Goal: Task Accomplishment & Management: Use online tool/utility

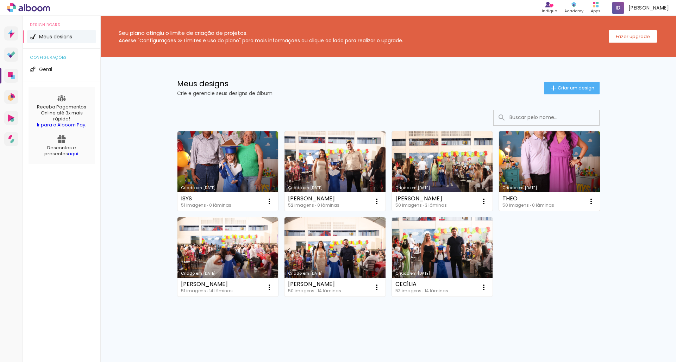
click at [534, 170] on link "Criado em [DATE]" at bounding box center [549, 171] width 101 height 80
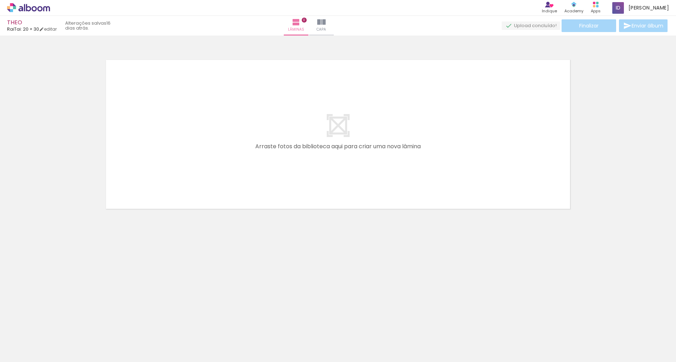
scroll to position [0, 338]
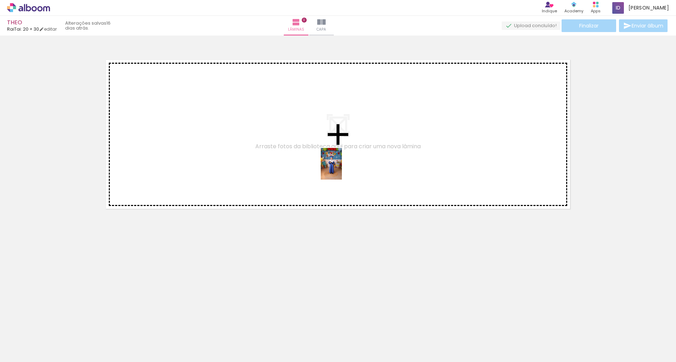
drag, startPoint x: 404, startPoint y: 333, endPoint x: 342, endPoint y: 169, distance: 174.8
click at [342, 169] on quentale-workspace at bounding box center [338, 181] width 676 height 362
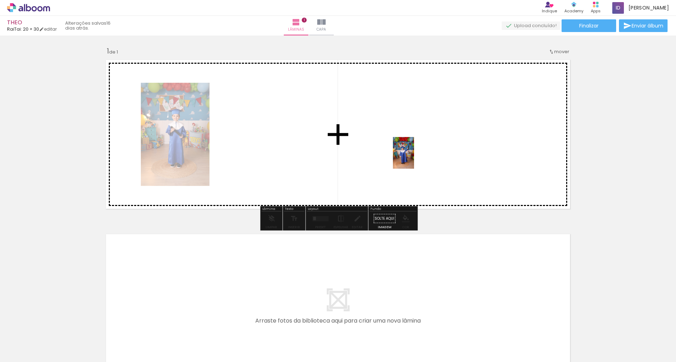
drag, startPoint x: 445, startPoint y: 345, endPoint x: 414, endPoint y: 158, distance: 188.9
click at [414, 158] on quentale-workspace at bounding box center [338, 181] width 676 height 362
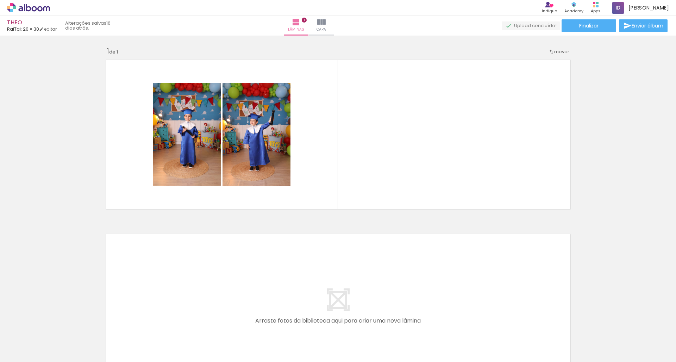
scroll to position [0, 1021]
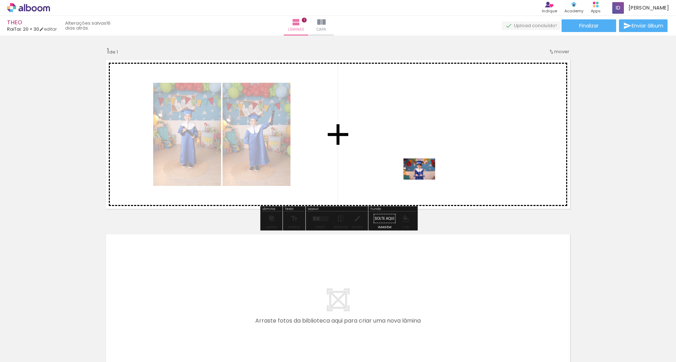
drag, startPoint x: 469, startPoint y: 340, endPoint x: 425, endPoint y: 180, distance: 166.7
click at [425, 180] on quentale-workspace at bounding box center [338, 181] width 676 height 362
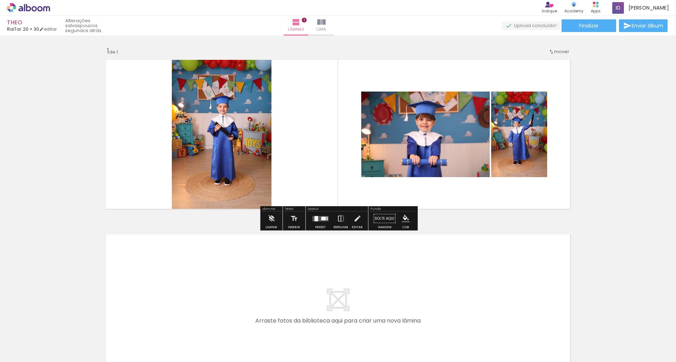
click at [322, 219] on div at bounding box center [323, 219] width 5 height 4
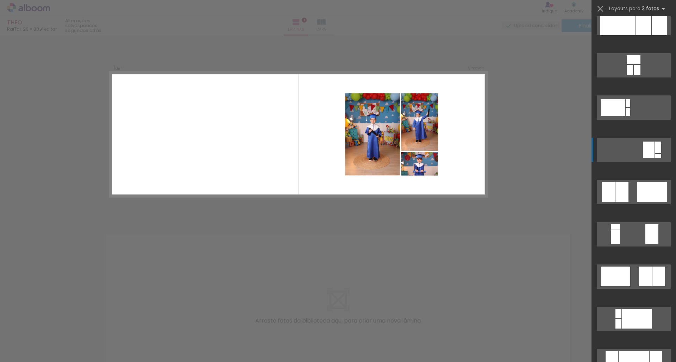
scroll to position [97, 0]
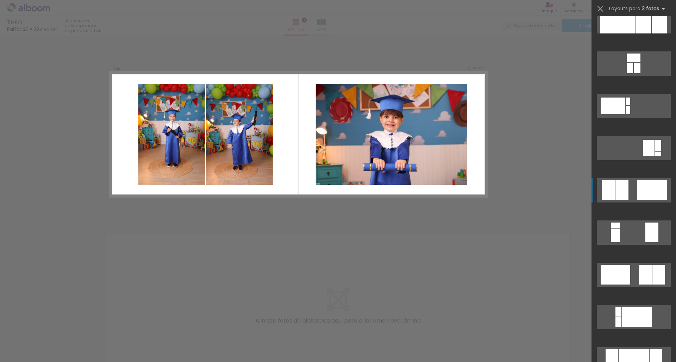
click at [629, 186] on quentale-layouter at bounding box center [634, 190] width 74 height 24
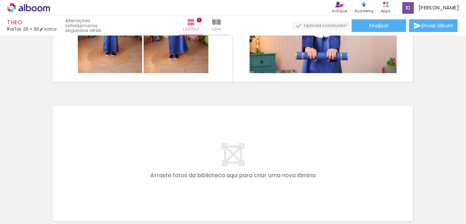
scroll to position [93, 0]
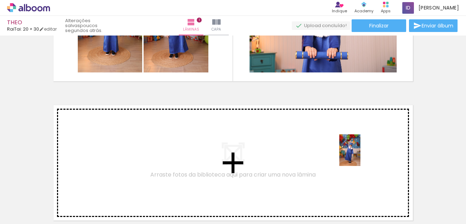
drag, startPoint x: 427, startPoint y: 197, endPoint x: 361, endPoint y: 156, distance: 78.1
click at [361, 156] on quentale-workspace at bounding box center [233, 112] width 466 height 224
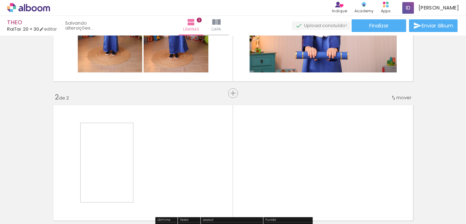
scroll to position [148, 0]
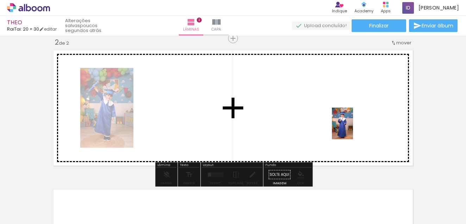
drag, startPoint x: 354, startPoint y: 205, endPoint x: 353, endPoint y: 126, distance: 79.6
click at [353, 126] on quentale-workspace at bounding box center [233, 112] width 466 height 224
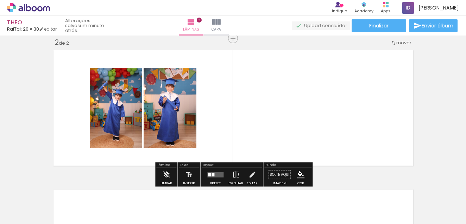
scroll to position [0, 0]
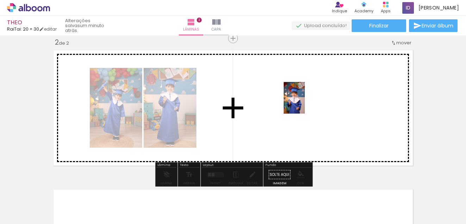
drag, startPoint x: 312, startPoint y: 209, endPoint x: 305, endPoint y: 103, distance: 105.9
click at [305, 103] on quentale-workspace at bounding box center [233, 112] width 466 height 224
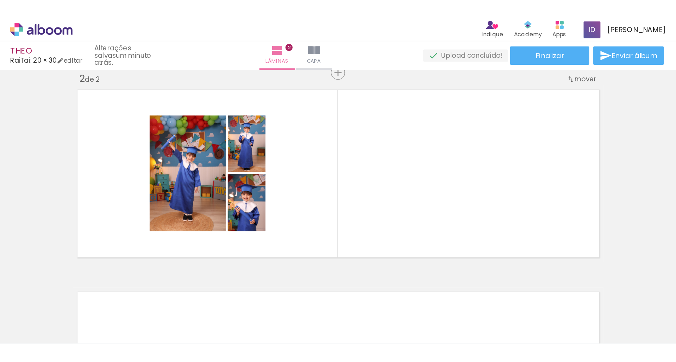
scroll to position [0, 1284]
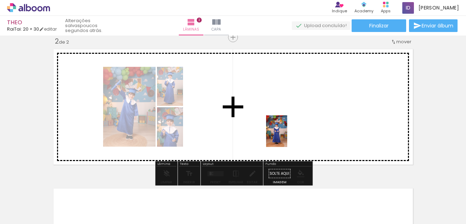
drag, startPoint x: 247, startPoint y: 204, endPoint x: 289, endPoint y: 135, distance: 80.8
click at [289, 136] on quentale-workspace at bounding box center [233, 112] width 466 height 224
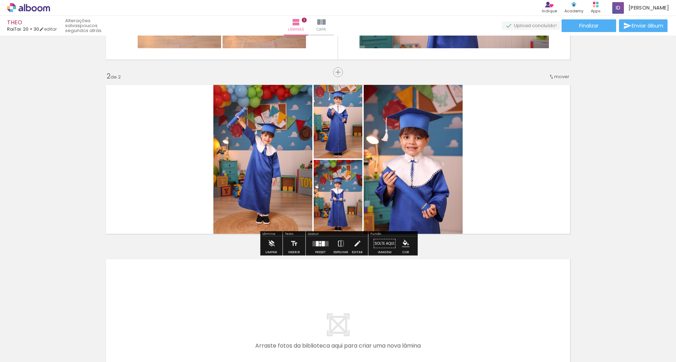
click at [320, 244] on div at bounding box center [320, 245] width 1 height 2
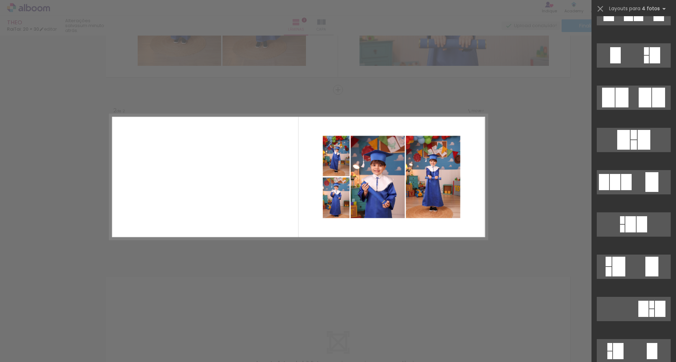
scroll to position [404, 0]
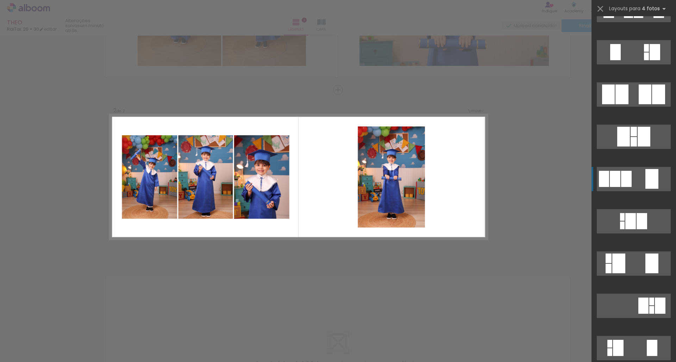
click at [638, 175] on quentale-layouter at bounding box center [634, 179] width 74 height 24
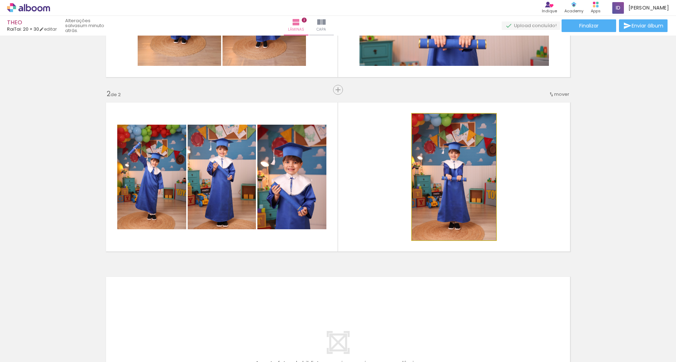
click at [458, 172] on quentale-photo at bounding box center [454, 177] width 84 height 126
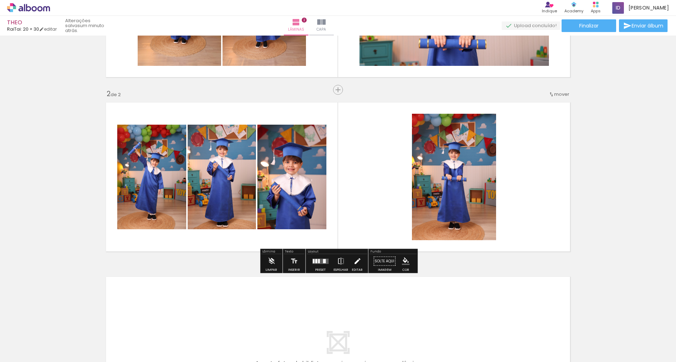
click at [354, 265] on iron-icon at bounding box center [358, 261] width 8 height 14
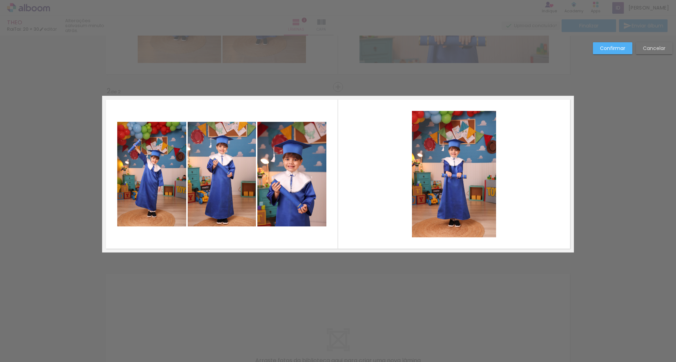
click at [464, 165] on quentale-photo at bounding box center [454, 174] width 84 height 126
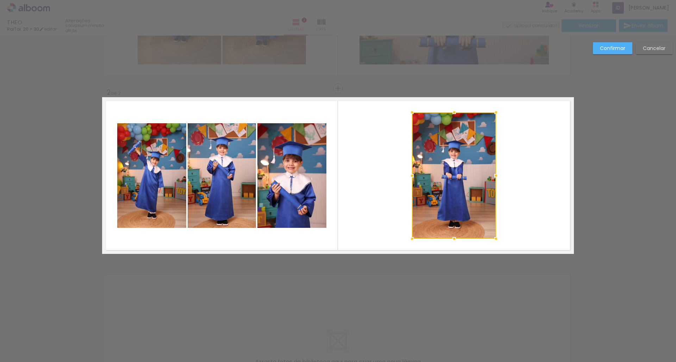
scroll to position [133, 0]
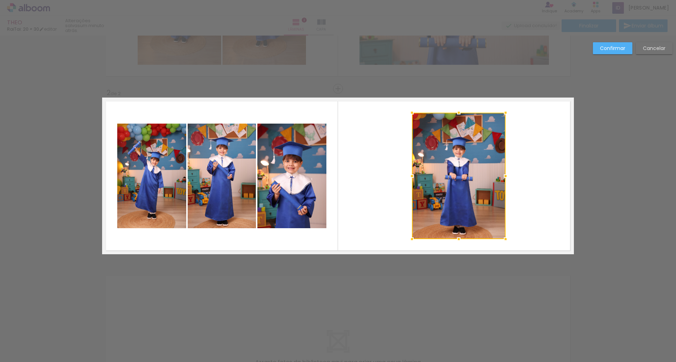
drag, startPoint x: 497, startPoint y: 177, endPoint x: 506, endPoint y: 176, distance: 9.5
click at [506, 176] on div at bounding box center [506, 176] width 14 height 14
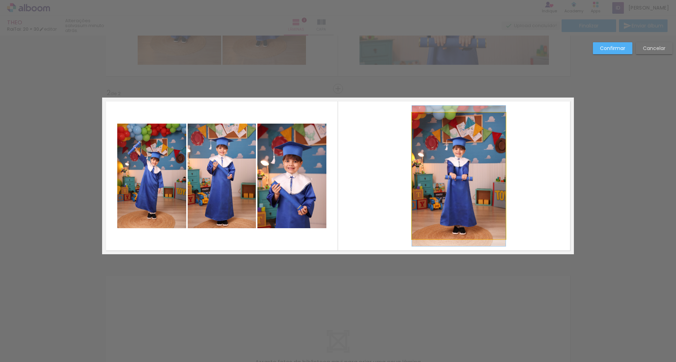
click at [462, 119] on quentale-photo at bounding box center [459, 176] width 94 height 126
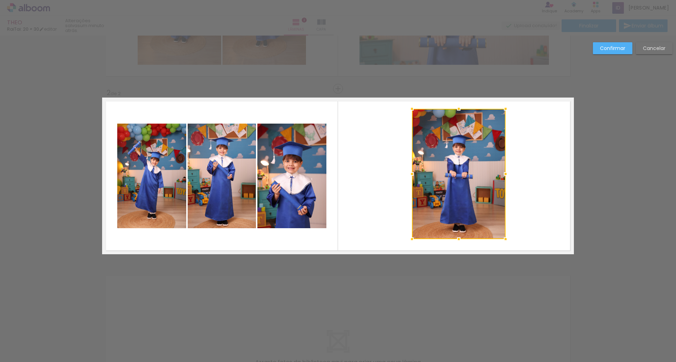
drag, startPoint x: 459, startPoint y: 112, endPoint x: 459, endPoint y: 108, distance: 3.9
click at [459, 108] on div at bounding box center [459, 109] width 14 height 14
click at [460, 166] on quentale-photo at bounding box center [459, 174] width 94 height 130
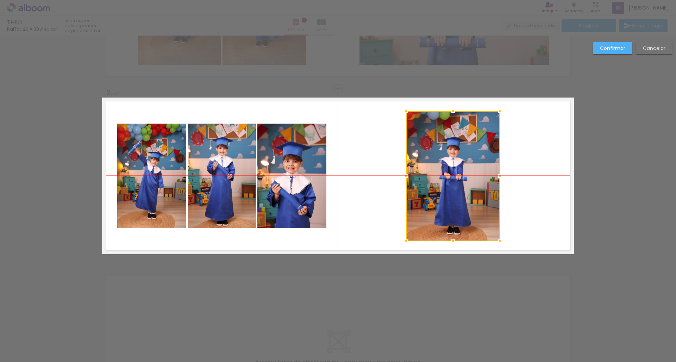
drag, startPoint x: 460, startPoint y: 163, endPoint x: 454, endPoint y: 166, distance: 6.0
click at [454, 166] on div at bounding box center [454, 176] width 94 height 130
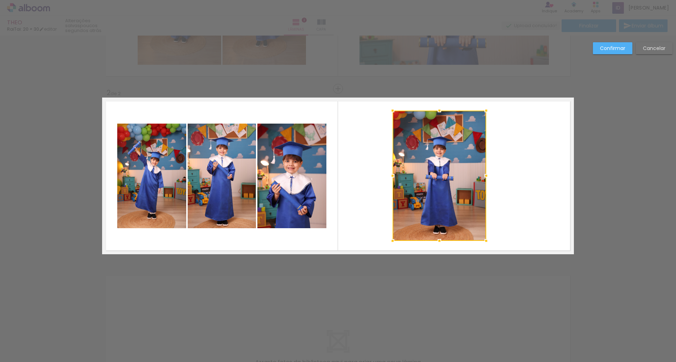
drag, startPoint x: 456, startPoint y: 180, endPoint x: 442, endPoint y: 183, distance: 14.1
click at [442, 183] on div at bounding box center [440, 176] width 94 height 130
click at [525, 181] on quentale-layouter at bounding box center [338, 176] width 472 height 157
click at [0, 0] on slot "Confirmar" at bounding box center [0, 0] width 0 height 0
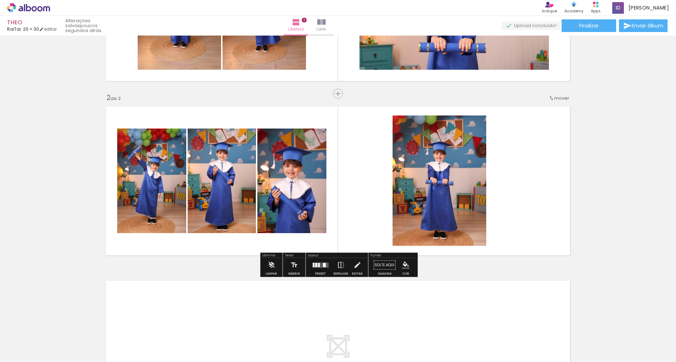
scroll to position [130, 0]
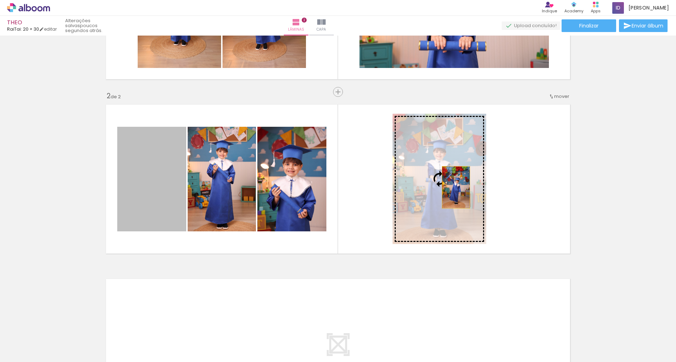
drag, startPoint x: 155, startPoint y: 182, endPoint x: 456, endPoint y: 187, distance: 301.2
click at [0, 0] on slot at bounding box center [0, 0] width 0 height 0
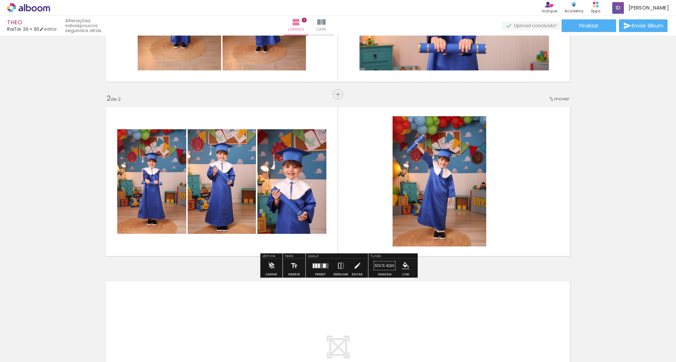
scroll to position [129, 0]
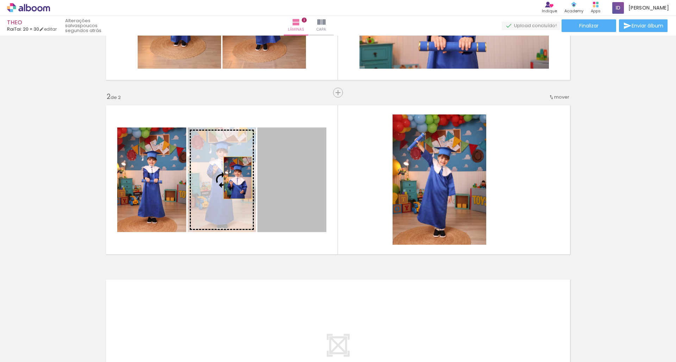
drag, startPoint x: 284, startPoint y: 179, endPoint x: 233, endPoint y: 178, distance: 51.1
click at [0, 0] on slot at bounding box center [0, 0] width 0 height 0
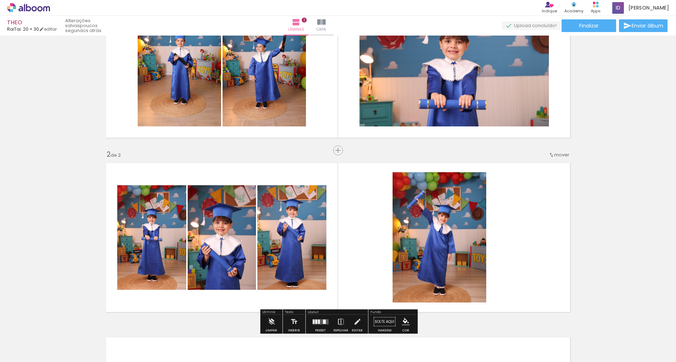
scroll to position [86, 0]
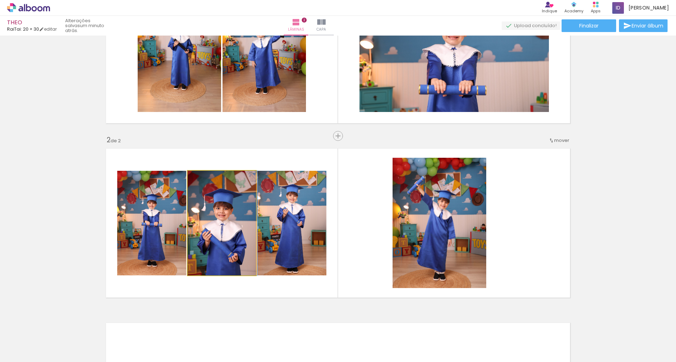
drag, startPoint x: 218, startPoint y: 220, endPoint x: 273, endPoint y: 219, distance: 55.7
click at [0, 0] on slot at bounding box center [0, 0] width 0 height 0
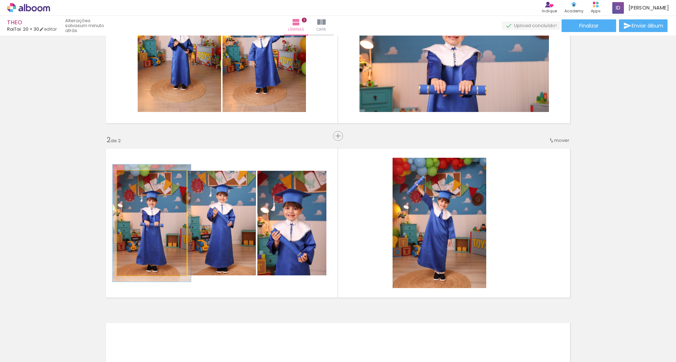
click at [137, 179] on div at bounding box center [137, 178] width 6 height 6
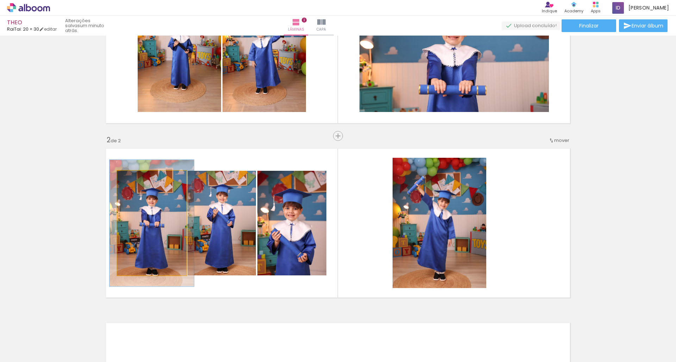
drag, startPoint x: 138, startPoint y: 178, endPoint x: 141, endPoint y: 180, distance: 3.6
type paper-slider "120"
click at [140, 178] on div at bounding box center [139, 178] width 6 height 6
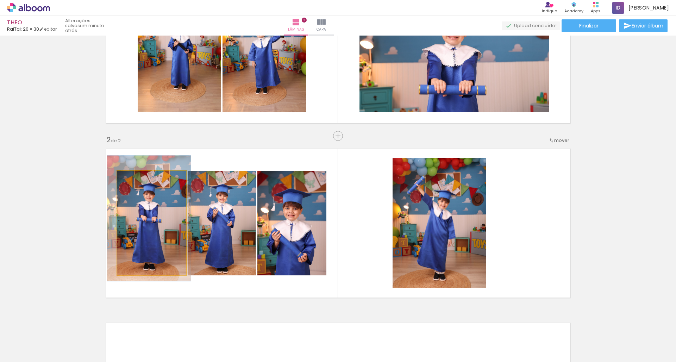
drag, startPoint x: 155, startPoint y: 205, endPoint x: 152, endPoint y: 200, distance: 5.4
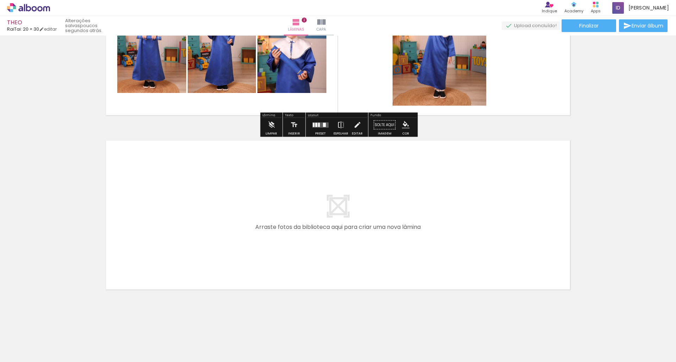
scroll to position [0, 0]
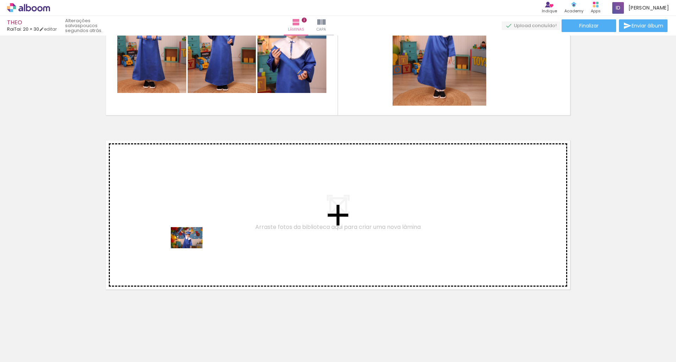
drag, startPoint x: 138, startPoint y: 341, endPoint x: 192, endPoint y: 248, distance: 107.2
click at [192, 248] on quentale-workspace at bounding box center [338, 181] width 676 height 362
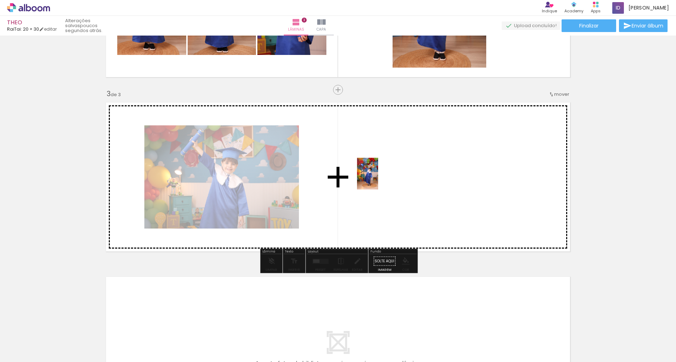
drag, startPoint x: 383, startPoint y: 343, endPoint x: 361, endPoint y: 202, distance: 143.0
click at [379, 179] on quentale-workspace at bounding box center [338, 181] width 676 height 362
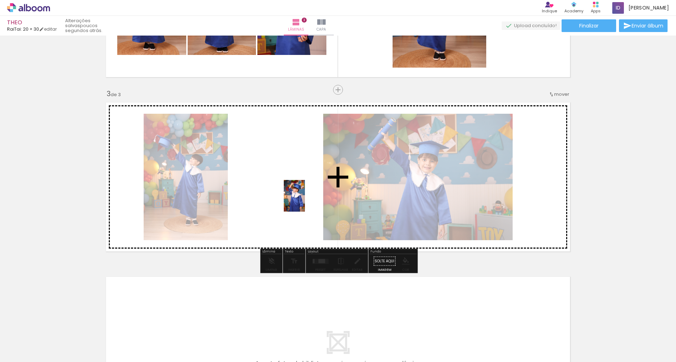
drag, startPoint x: 424, startPoint y: 343, endPoint x: 305, endPoint y: 201, distance: 185.0
click at [305, 201] on quentale-workspace at bounding box center [338, 181] width 676 height 362
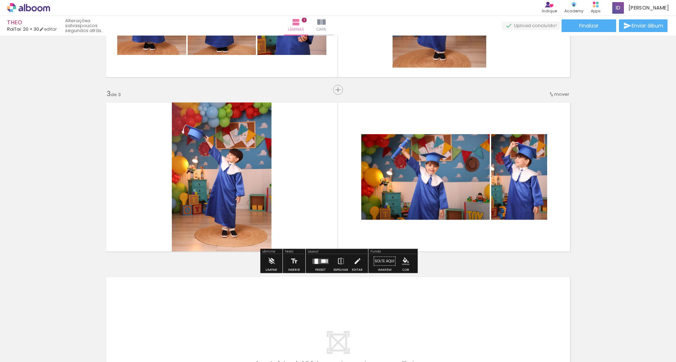
click at [318, 261] on quentale-layouter at bounding box center [320, 261] width 16 height 5
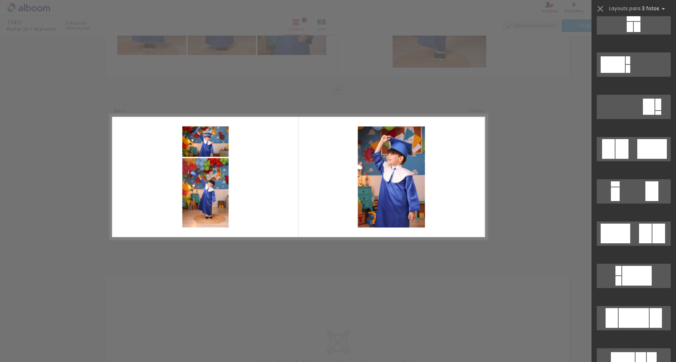
scroll to position [144, 0]
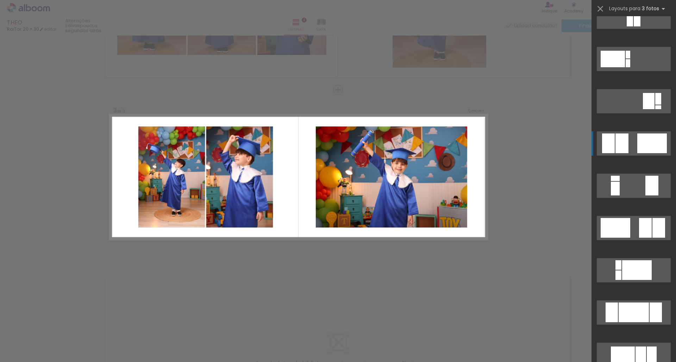
click at [640, 144] on div at bounding box center [653, 144] width 30 height 20
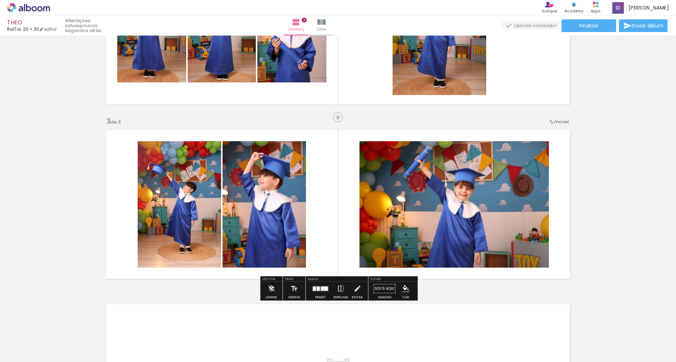
scroll to position [279, 0]
click at [340, 287] on iron-icon at bounding box center [341, 288] width 8 height 14
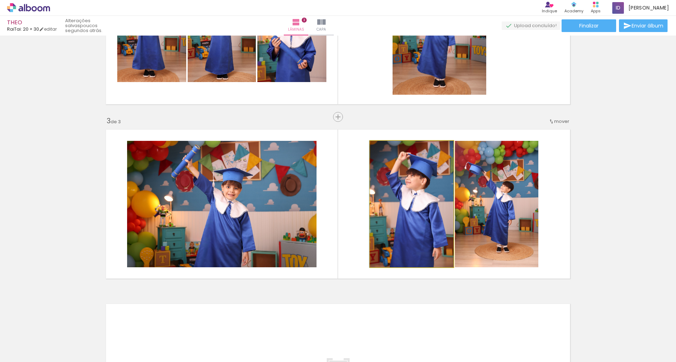
drag, startPoint x: 420, startPoint y: 212, endPoint x: 418, endPoint y: 216, distance: 3.7
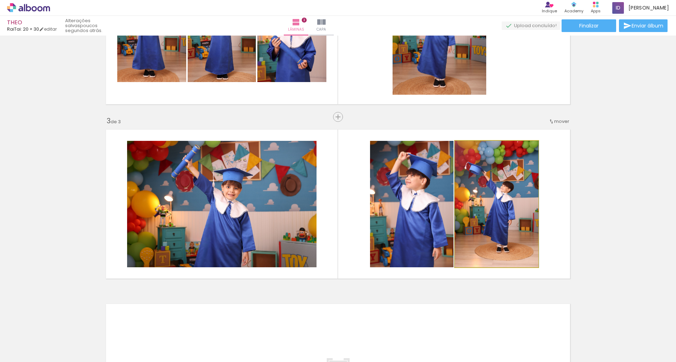
click at [496, 216] on quentale-photo at bounding box center [496, 204] width 83 height 126
click at [499, 214] on quentale-photo at bounding box center [496, 204] width 83 height 126
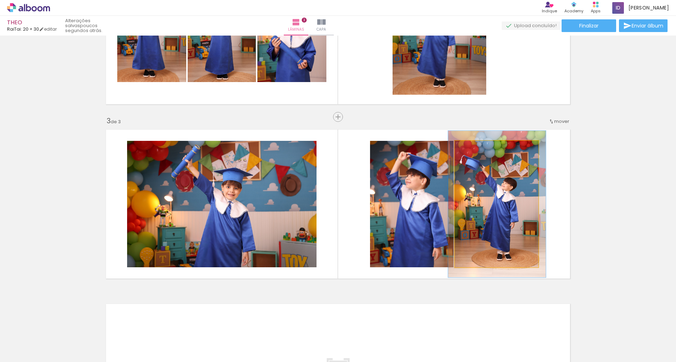
drag, startPoint x: 473, startPoint y: 148, endPoint x: 477, endPoint y: 149, distance: 3.9
type paper-slider "116"
click at [477, 149] on div at bounding box center [475, 148] width 6 height 6
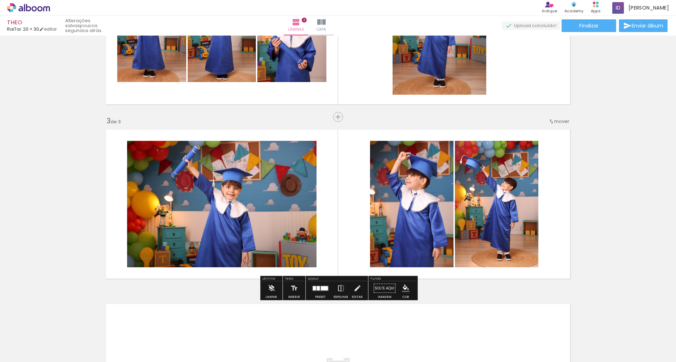
click at [507, 183] on quentale-photo at bounding box center [496, 204] width 83 height 126
click at [498, 170] on quentale-photo at bounding box center [496, 204] width 83 height 126
click at [548, 200] on quentale-layouter at bounding box center [338, 204] width 472 height 157
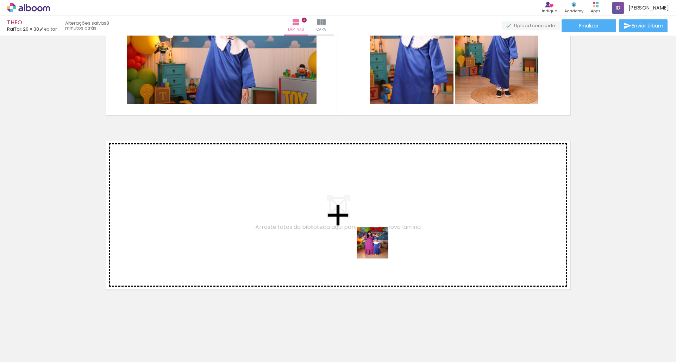
scroll to position [442, 0]
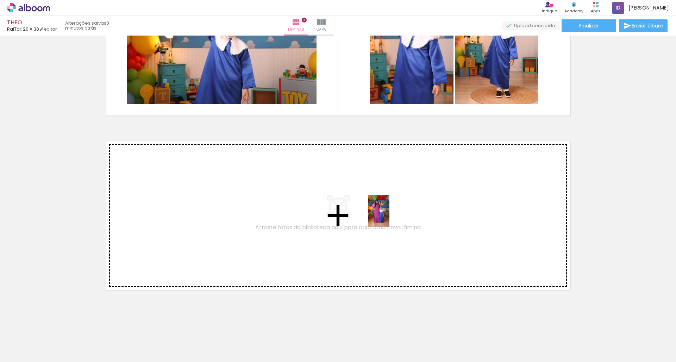
drag, startPoint x: 343, startPoint y: 343, endPoint x: 390, endPoint y: 216, distance: 135.4
click at [390, 216] on quentale-workspace at bounding box center [338, 181] width 676 height 362
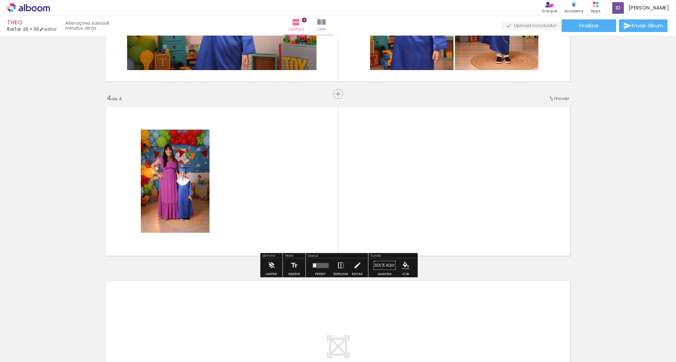
scroll to position [480, 0]
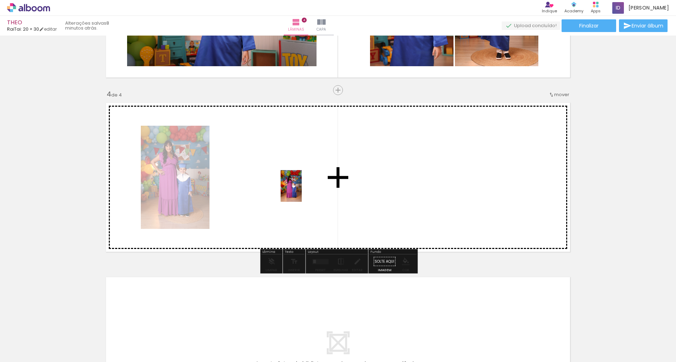
drag, startPoint x: 303, startPoint y: 342, endPoint x: 281, endPoint y: 309, distance: 39.7
click at [302, 190] on quentale-workspace at bounding box center [338, 181] width 676 height 362
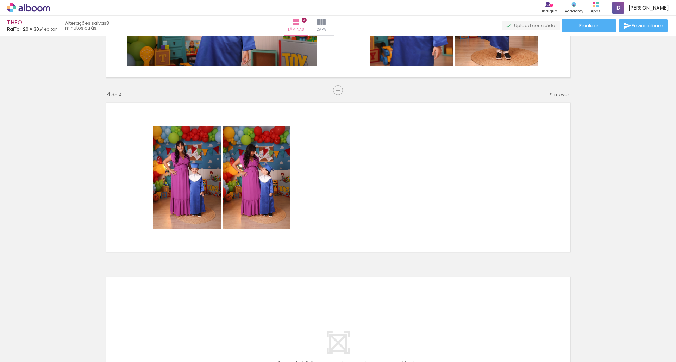
scroll to position [0, 0]
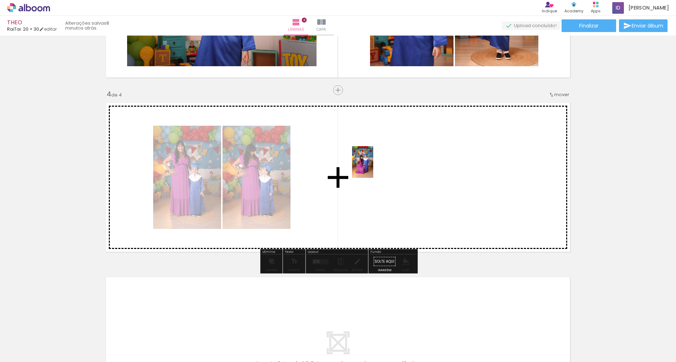
drag, startPoint x: 154, startPoint y: 345, endPoint x: 373, endPoint y: 167, distance: 282.3
click at [373, 167] on quentale-workspace at bounding box center [338, 181] width 676 height 362
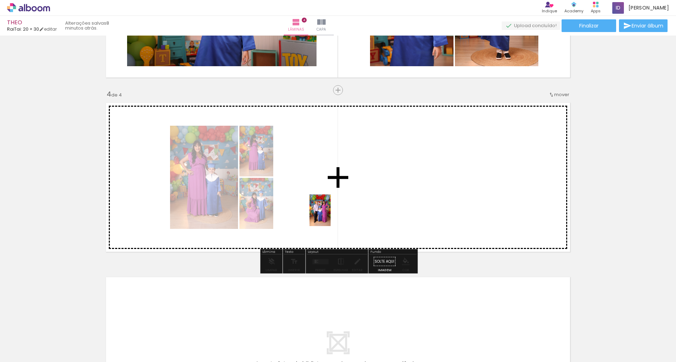
drag, startPoint x: 232, startPoint y: 341, endPoint x: 329, endPoint y: 215, distance: 158.5
click at [329, 215] on quentale-workspace at bounding box center [338, 181] width 676 height 362
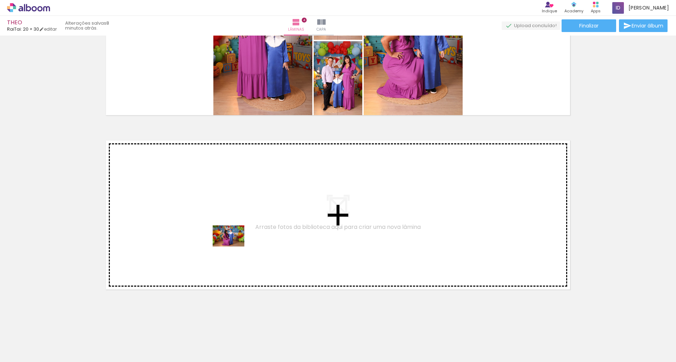
drag, startPoint x: 197, startPoint y: 343, endPoint x: 234, endPoint y: 246, distance: 103.2
click at [234, 246] on quentale-workspace at bounding box center [338, 181] width 676 height 362
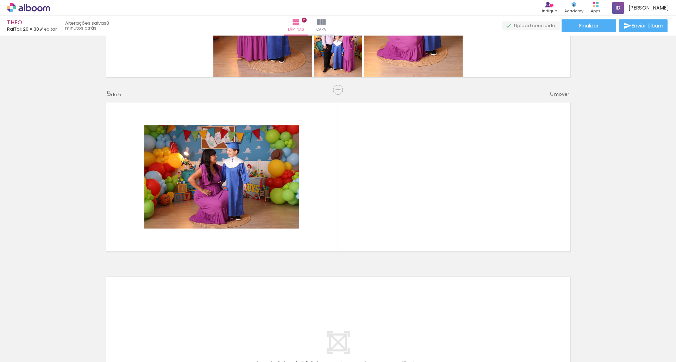
scroll to position [0, 221]
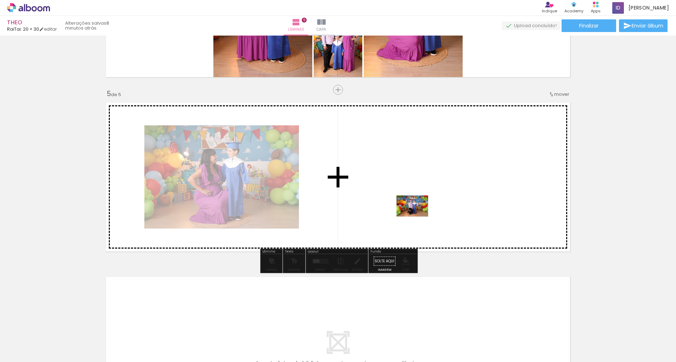
drag, startPoint x: 481, startPoint y: 343, endPoint x: 418, endPoint y: 217, distance: 141.3
click at [418, 217] on quentale-workspace at bounding box center [338, 181] width 676 height 362
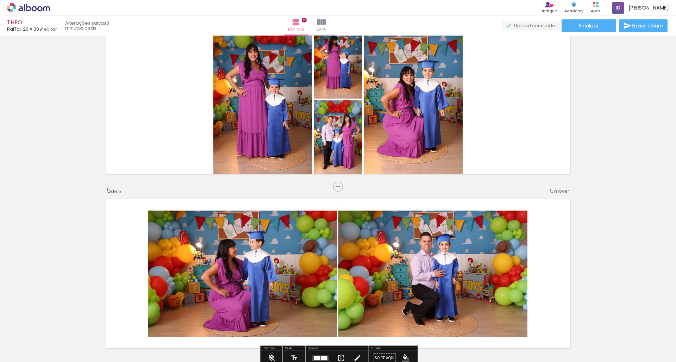
scroll to position [0, 0]
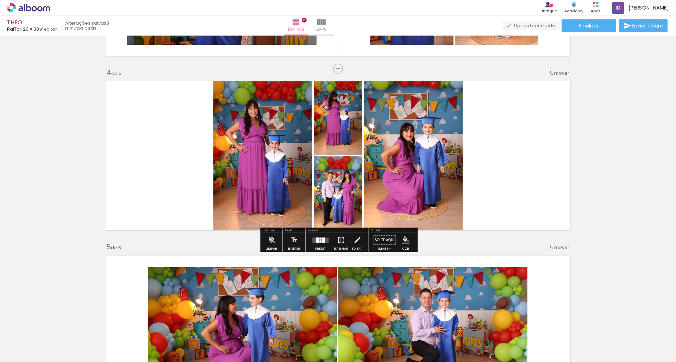
click at [320, 241] on div at bounding box center [320, 241] width 1 height 2
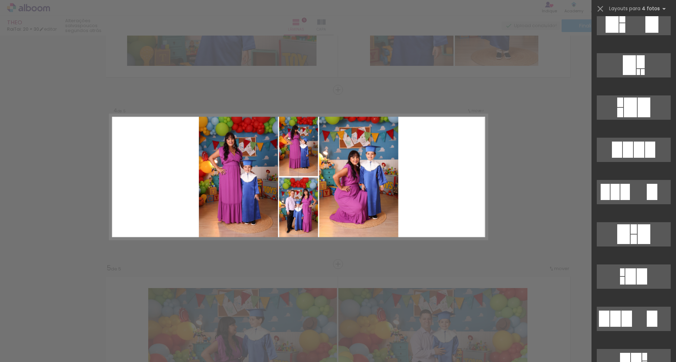
scroll to position [938, 0]
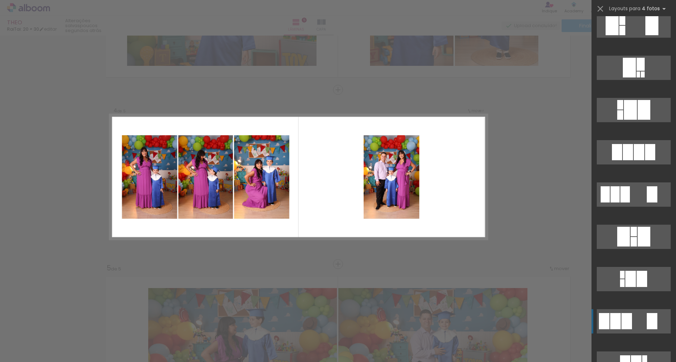
click at [623, 320] on div at bounding box center [627, 321] width 11 height 16
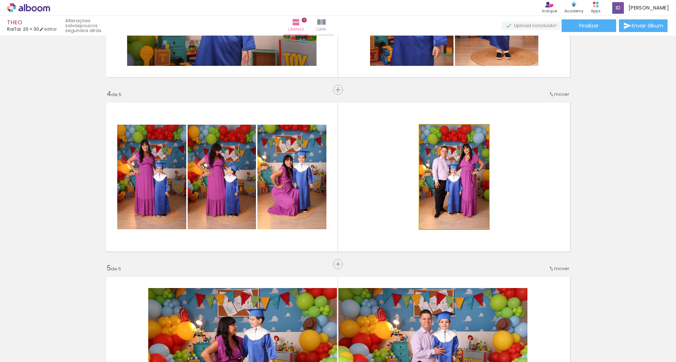
click at [449, 171] on quentale-photo at bounding box center [455, 177] width 70 height 105
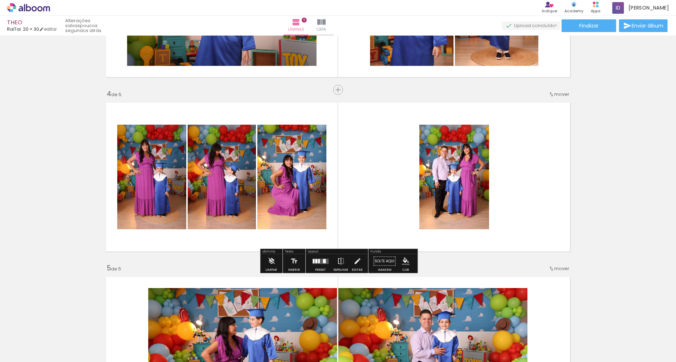
click at [449, 171] on quentale-photo at bounding box center [455, 177] width 70 height 105
click at [355, 261] on iron-icon at bounding box center [358, 261] width 8 height 14
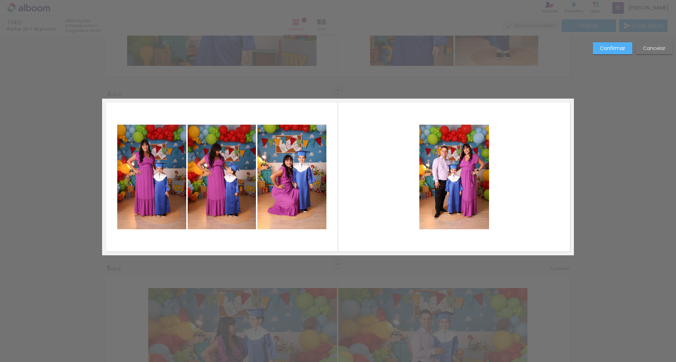
click at [0, 0] on slot "Confirmar" at bounding box center [0, 0] width 0 height 0
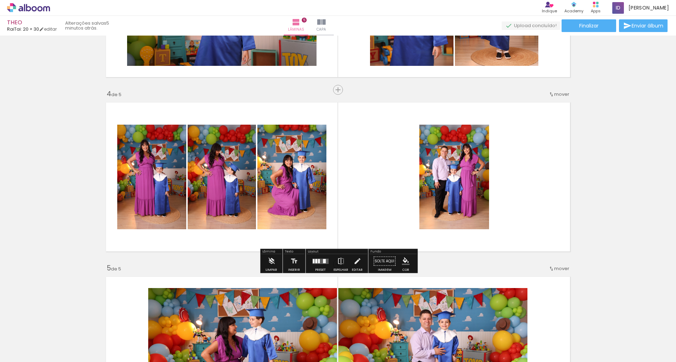
click at [473, 154] on quentale-photo at bounding box center [455, 177] width 70 height 105
click at [356, 261] on iron-icon at bounding box center [358, 261] width 8 height 14
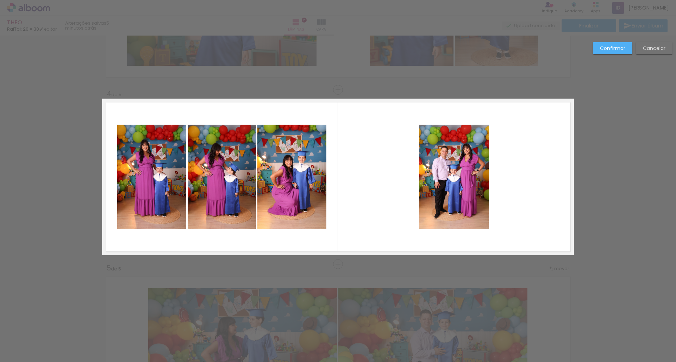
click at [461, 165] on quentale-photo at bounding box center [455, 177] width 70 height 105
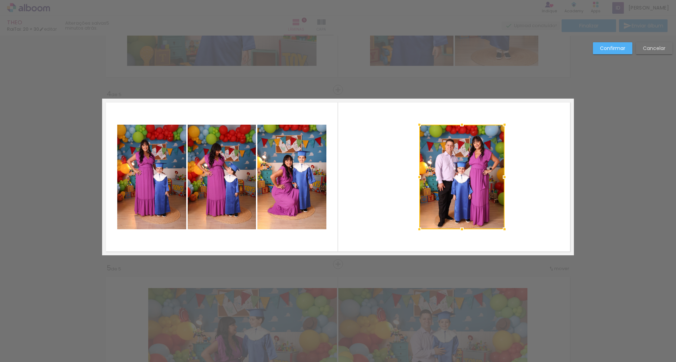
drag, startPoint x: 490, startPoint y: 177, endPoint x: 497, endPoint y: 164, distance: 14.8
click at [505, 178] on div at bounding box center [505, 177] width 14 height 14
click at [464, 135] on quentale-photo at bounding box center [462, 177] width 85 height 105
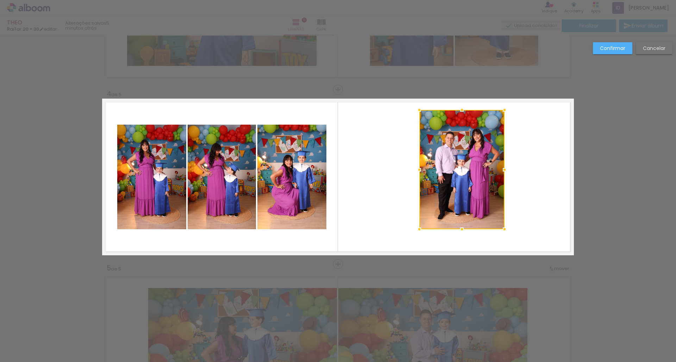
drag, startPoint x: 462, startPoint y: 123, endPoint x: 462, endPoint y: 110, distance: 13.0
click at [462, 110] on div at bounding box center [462, 110] width 14 height 14
click at [487, 167] on quentale-photo at bounding box center [462, 169] width 85 height 119
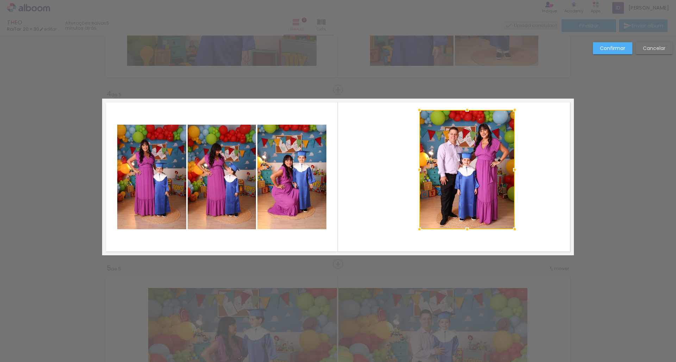
drag, startPoint x: 505, startPoint y: 170, endPoint x: 515, endPoint y: 171, distance: 10.2
click at [515, 171] on div at bounding box center [515, 170] width 14 height 14
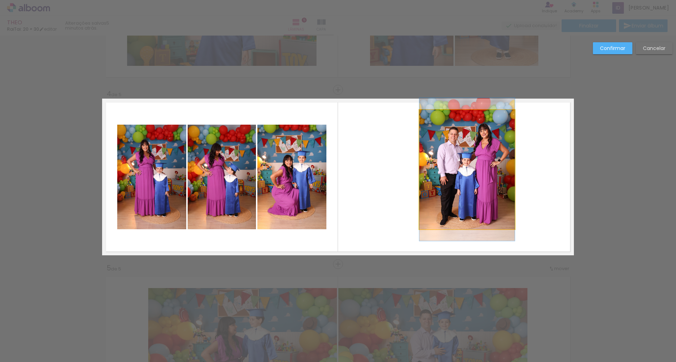
click at [469, 146] on quentale-photo at bounding box center [467, 169] width 95 height 119
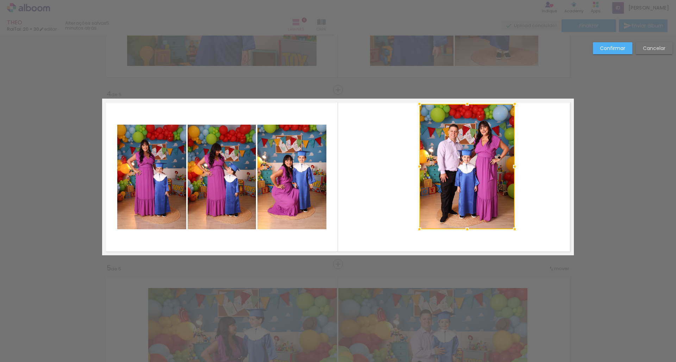
drag, startPoint x: 468, startPoint y: 110, endPoint x: 468, endPoint y: 104, distance: 6.0
click at [468, 104] on div at bounding box center [467, 104] width 14 height 14
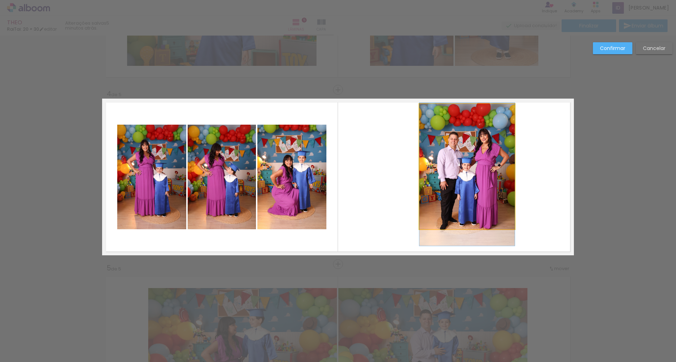
drag, startPoint x: 467, startPoint y: 141, endPoint x: 466, endPoint y: 149, distance: 7.9
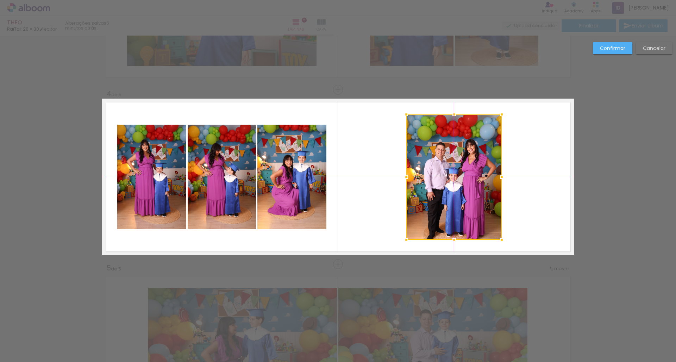
drag, startPoint x: 466, startPoint y: 148, endPoint x: 472, endPoint y: 151, distance: 6.6
click at [472, 151] on div at bounding box center [454, 176] width 95 height 125
click at [471, 158] on div at bounding box center [454, 176] width 95 height 125
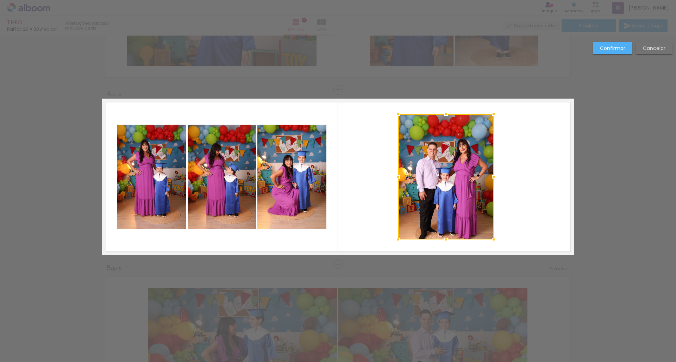
drag, startPoint x: 472, startPoint y: 157, endPoint x: 464, endPoint y: 158, distance: 8.2
click at [464, 158] on div at bounding box center [445, 176] width 95 height 125
click at [461, 160] on div at bounding box center [445, 176] width 95 height 125
click at [506, 149] on quentale-layouter at bounding box center [338, 177] width 472 height 157
click at [0, 0] on slot "Confirmar" at bounding box center [0, 0] width 0 height 0
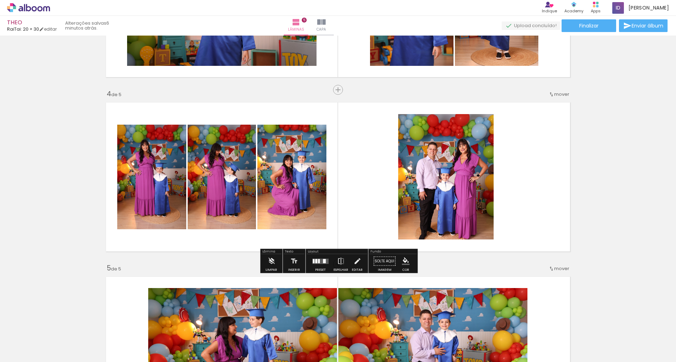
click at [462, 159] on quentale-photo at bounding box center [445, 176] width 95 height 125
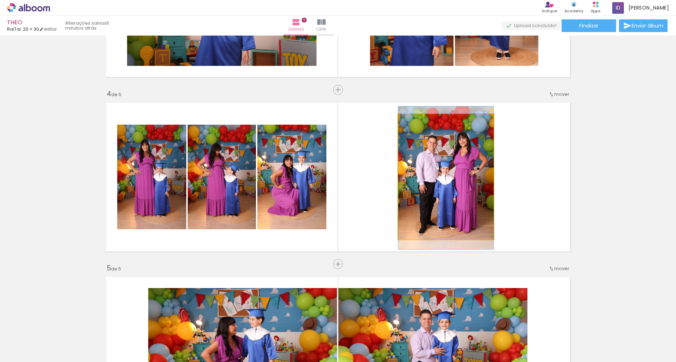
drag, startPoint x: 458, startPoint y: 162, endPoint x: 457, endPoint y: 156, distance: 6.8
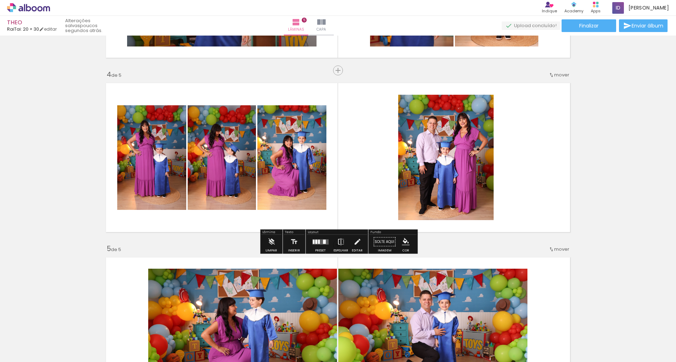
scroll to position [506, 0]
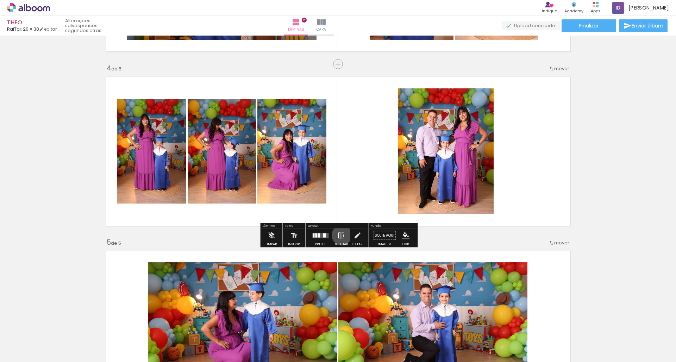
click at [340, 235] on iron-icon at bounding box center [341, 236] width 8 height 14
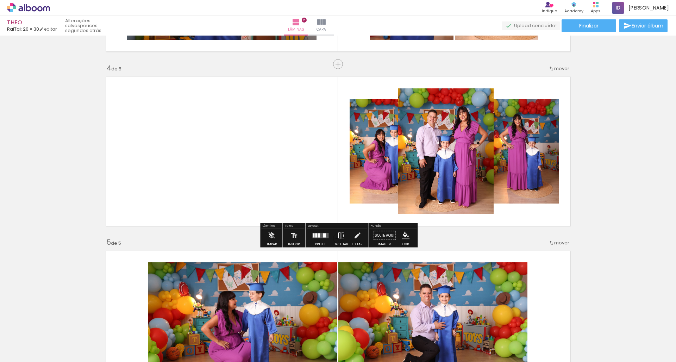
click at [340, 235] on iron-icon at bounding box center [341, 236] width 8 height 14
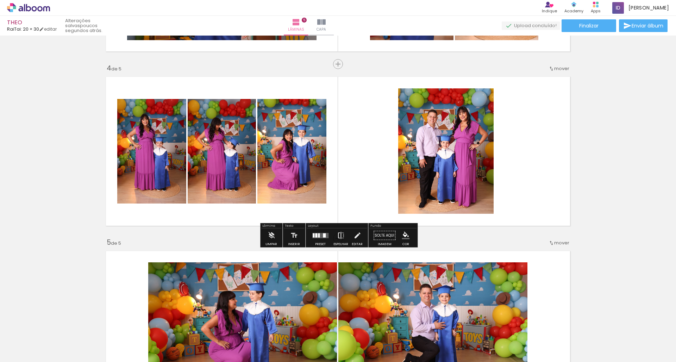
click at [340, 235] on iron-icon at bounding box center [341, 236] width 8 height 14
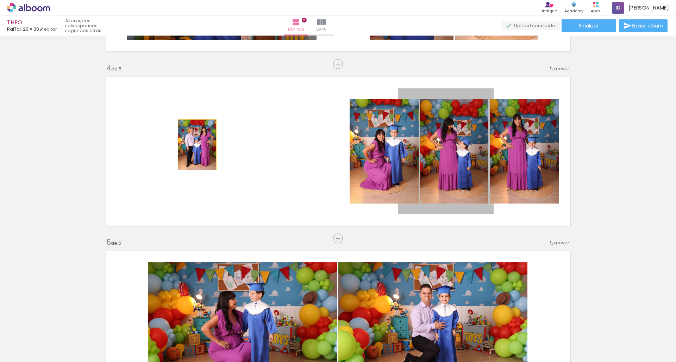
drag, startPoint x: 450, startPoint y: 164, endPoint x: 197, endPoint y: 145, distance: 253.3
click at [197, 145] on quentale-layouter at bounding box center [338, 151] width 472 height 157
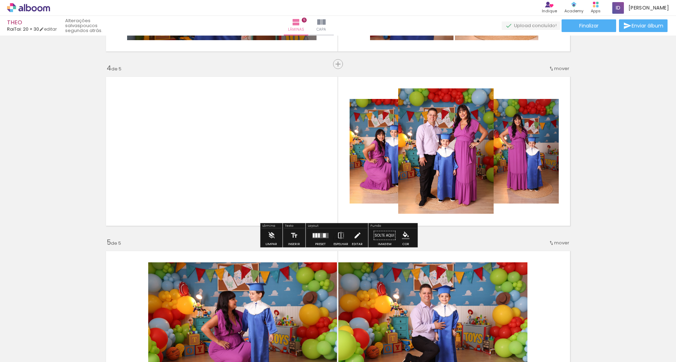
click at [358, 234] on iron-icon at bounding box center [358, 236] width 8 height 14
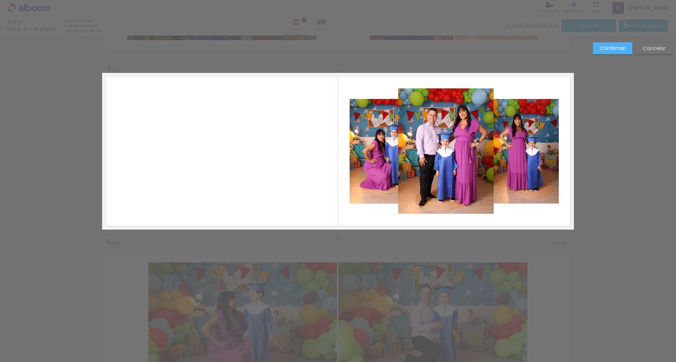
scroll to position [480, 0]
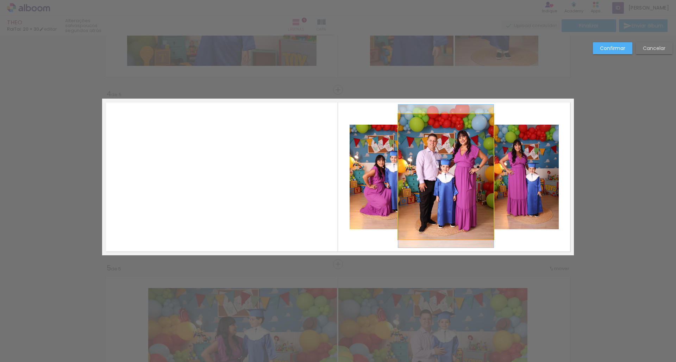
click at [449, 178] on quentale-photo at bounding box center [445, 176] width 95 height 125
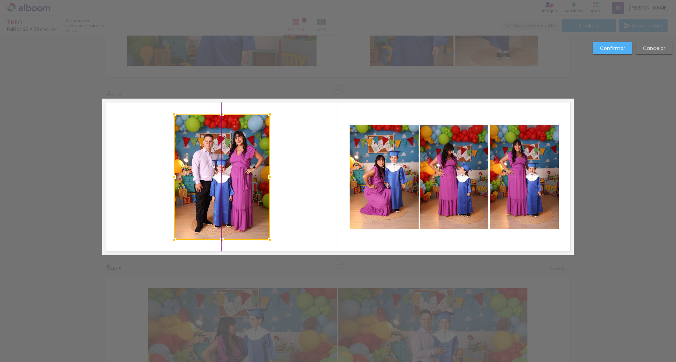
drag, startPoint x: 443, startPoint y: 176, endPoint x: 228, endPoint y: 172, distance: 215.3
click at [228, 172] on div at bounding box center [221, 176] width 95 height 125
click at [0, 0] on slot "Confirmar" at bounding box center [0, 0] width 0 height 0
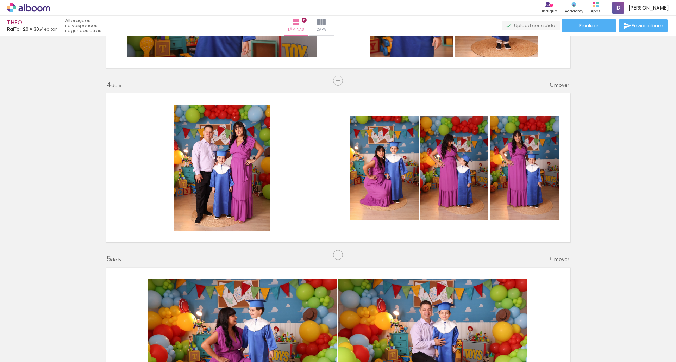
scroll to position [490, 0]
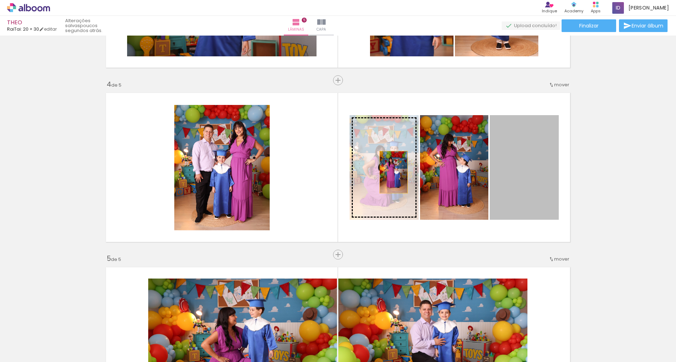
drag, startPoint x: 517, startPoint y: 179, endPoint x: 394, endPoint y: 172, distance: 123.8
click at [0, 0] on slot at bounding box center [0, 0] width 0 height 0
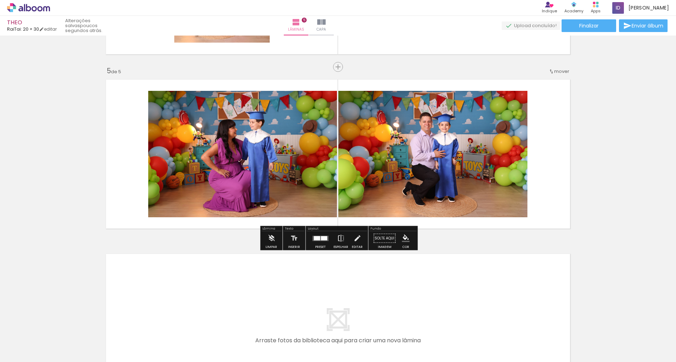
scroll to position [677, 0]
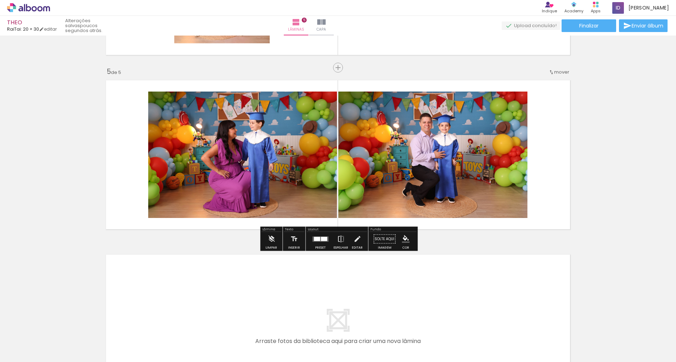
click at [321, 241] on div at bounding box center [324, 239] width 6 height 4
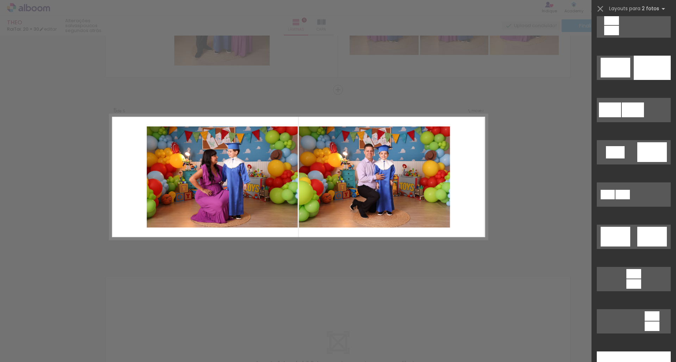
scroll to position [97, 0]
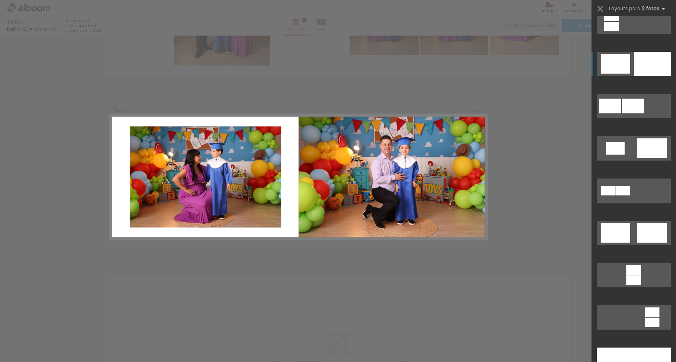
click at [643, 68] on div at bounding box center [652, 64] width 37 height 24
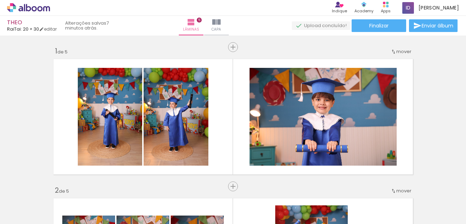
scroll to position [0, 0]
